Goal: Transaction & Acquisition: Download file/media

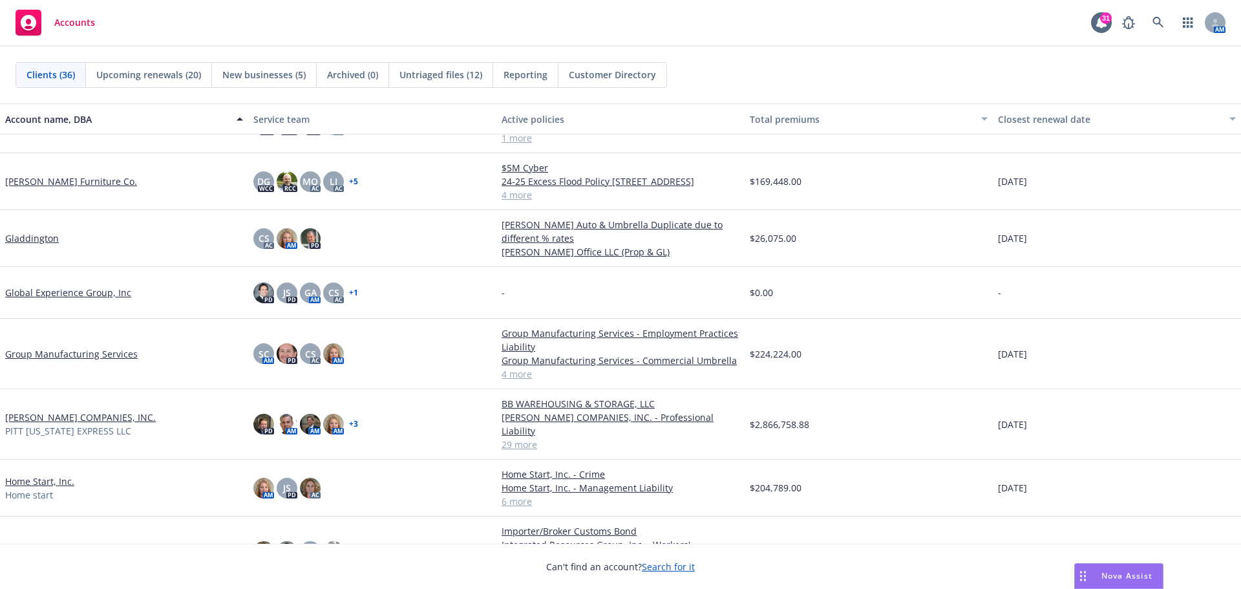
scroll to position [587, 0]
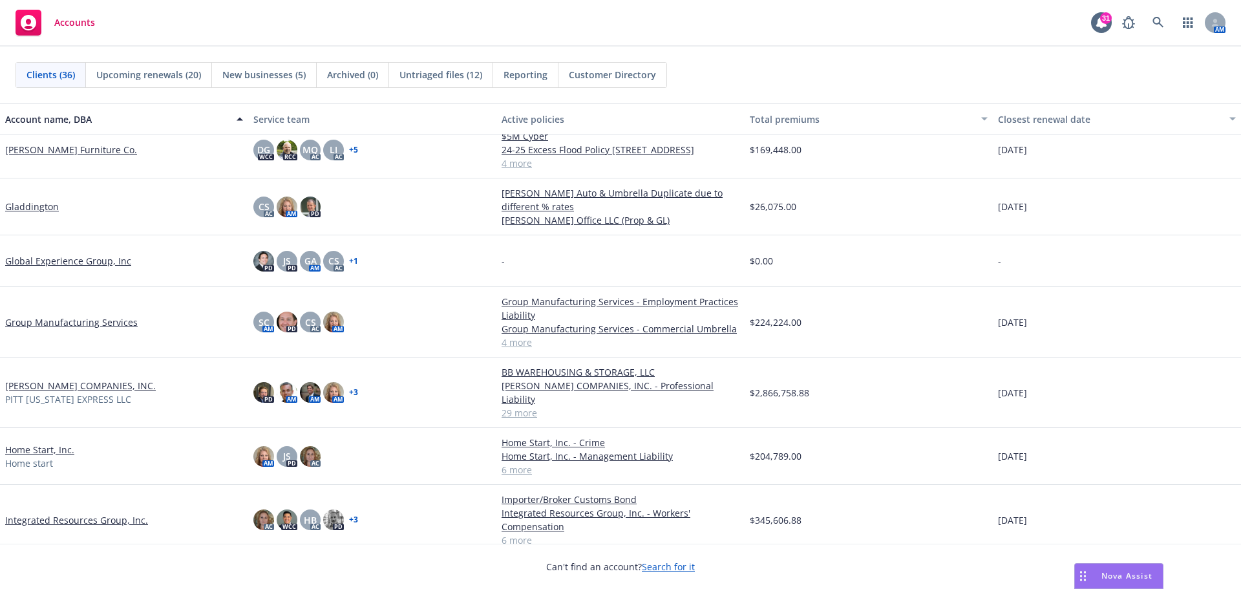
click at [43, 443] on link "Home Start, Inc." at bounding box center [39, 450] width 69 height 14
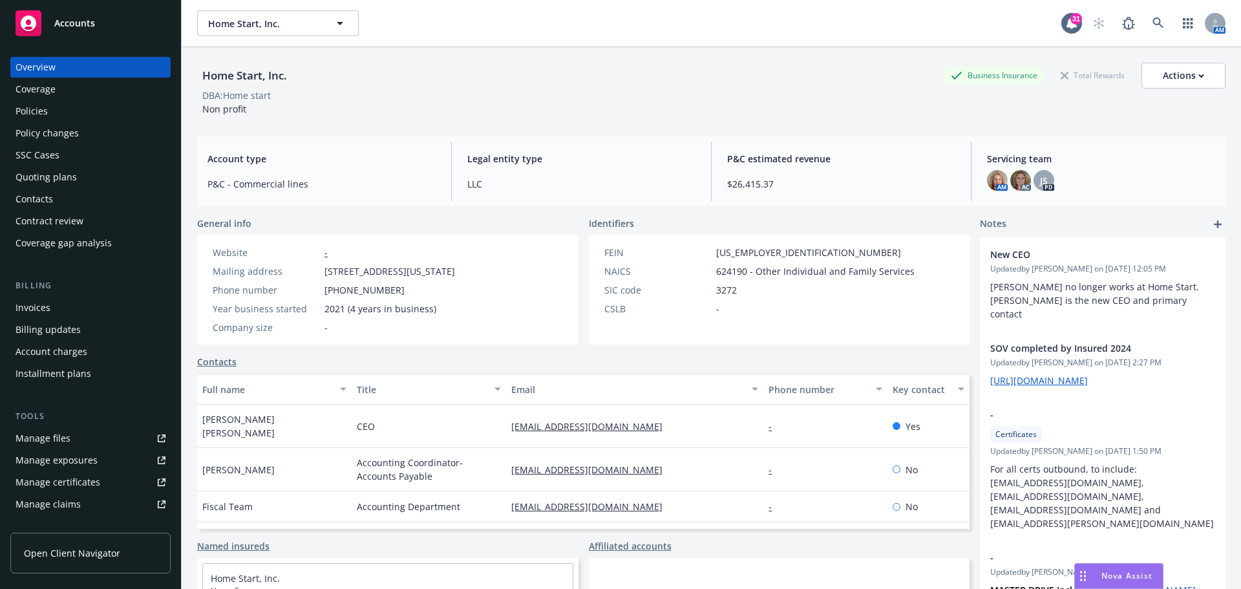
click at [27, 112] on div "Policies" at bounding box center [32, 111] width 32 height 21
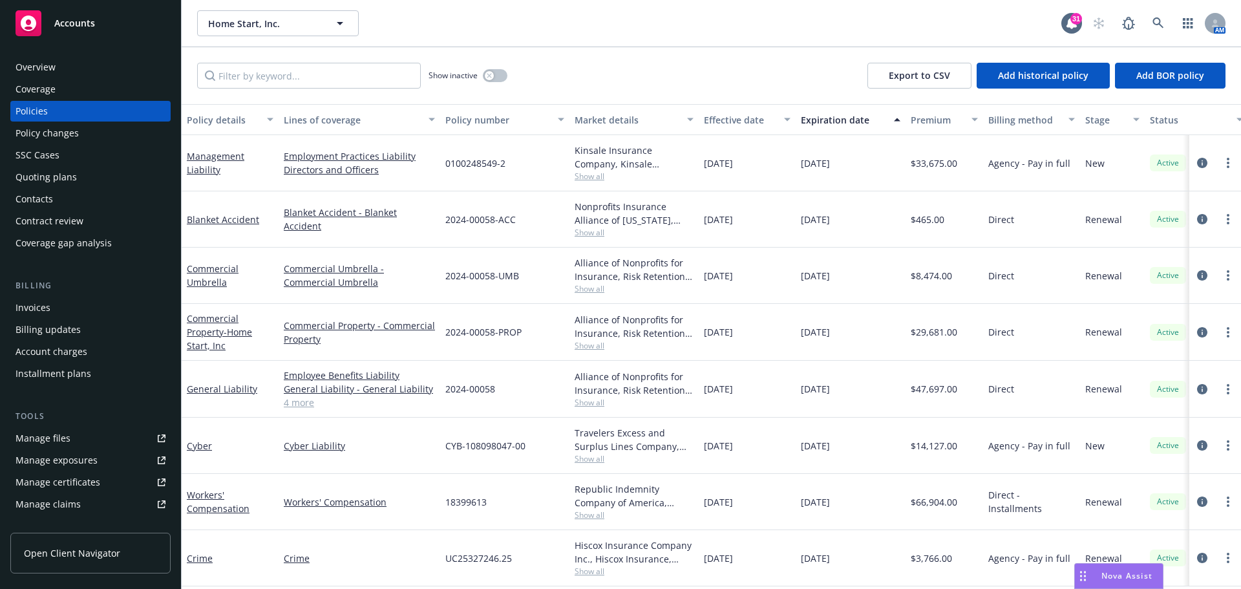
click at [45, 70] on div "Overview" at bounding box center [36, 67] width 40 height 21
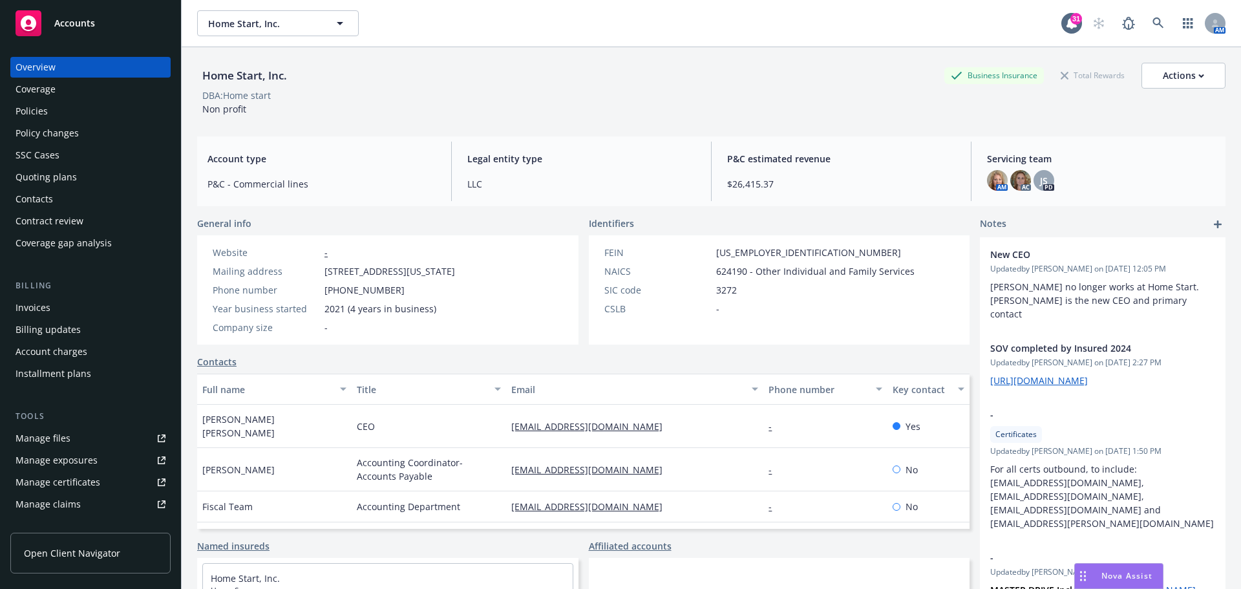
click at [41, 112] on div "Policies" at bounding box center [32, 111] width 32 height 21
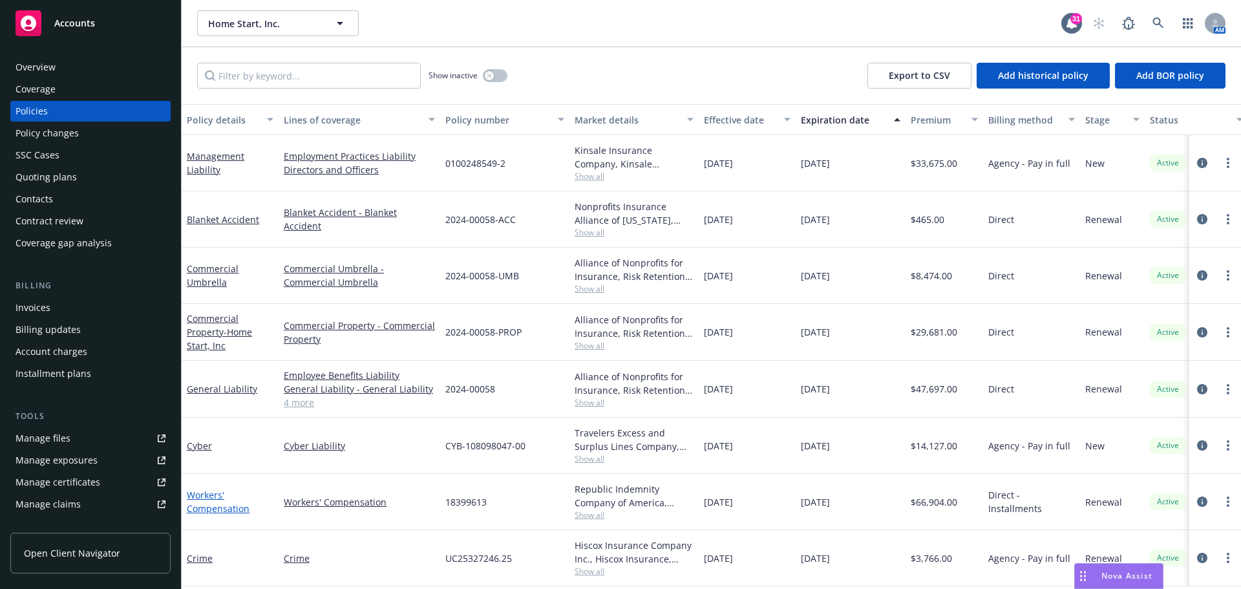
click at [213, 498] on link "Workers' Compensation" at bounding box center [218, 502] width 63 height 26
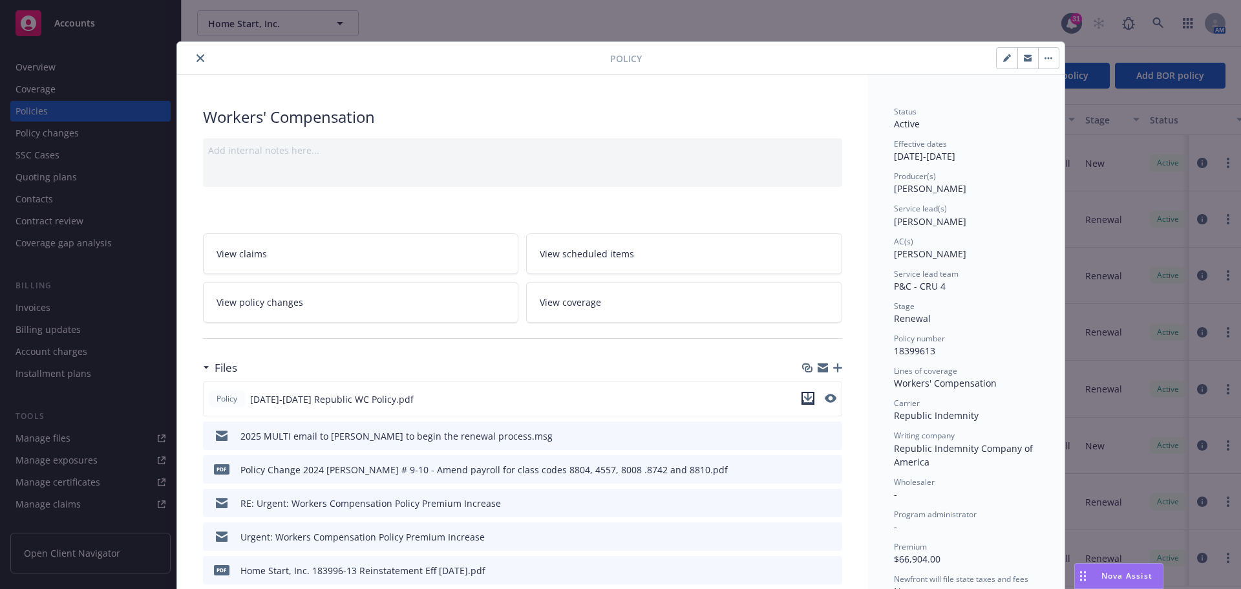
click at [807, 401] on icon "download file" at bounding box center [808, 398] width 10 height 10
click at [196, 55] on icon "close" at bounding box center [200, 58] width 8 height 8
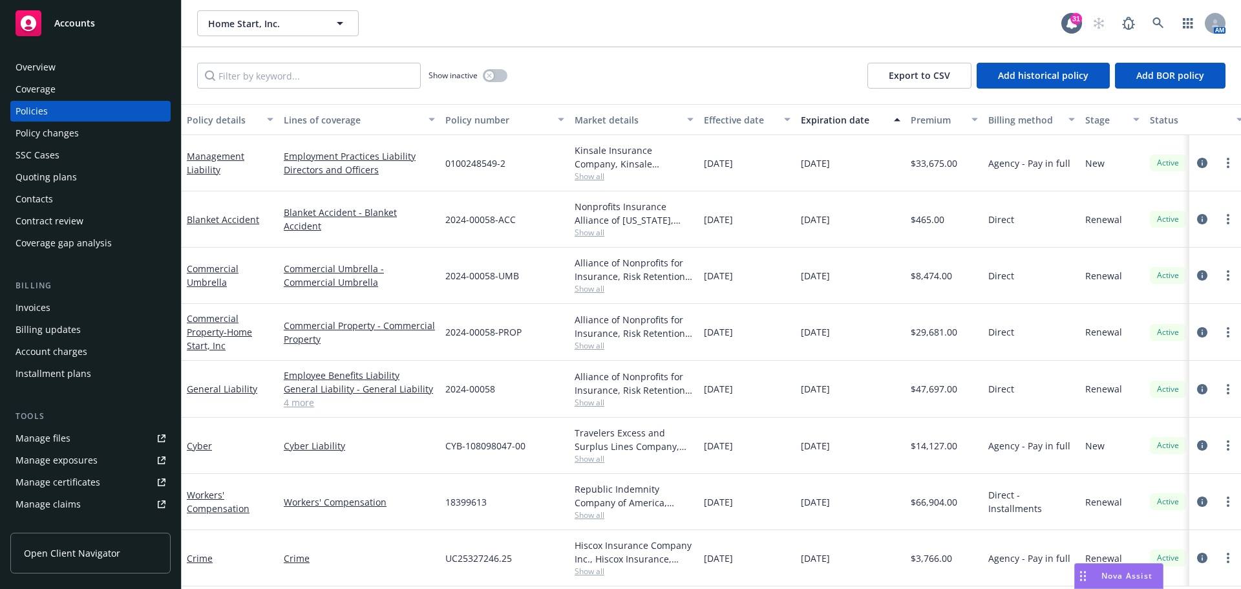
scroll to position [7, 0]
click at [218, 150] on link "Management Liability" at bounding box center [216, 163] width 58 height 26
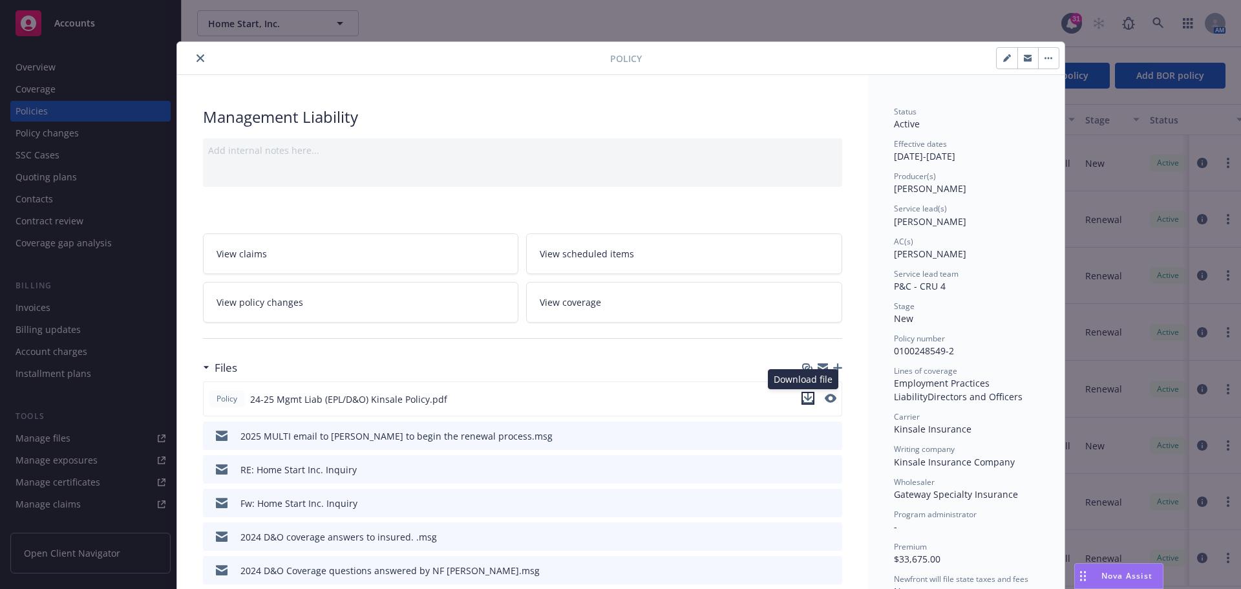
click at [803, 399] on icon "download file" at bounding box center [808, 398] width 10 height 10
